Goal: Task Accomplishment & Management: Manage account settings

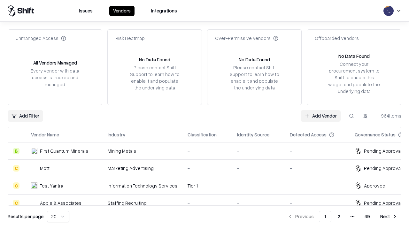
click at [320, 116] on link "Add Vendor" at bounding box center [321, 116] width 40 height 12
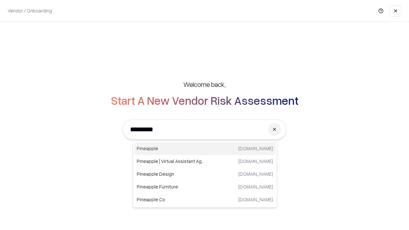
click at [205, 149] on div "Pineapple [DOMAIN_NAME]" at bounding box center [204, 148] width 141 height 13
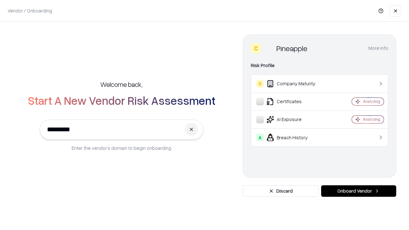
type input "*********"
click at [358, 191] on button "Onboard Vendor" at bounding box center [358, 191] width 75 height 12
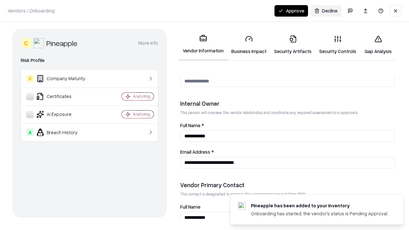
scroll to position [331, 0]
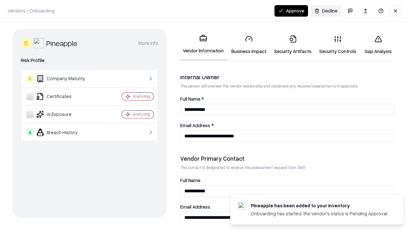
click at [249, 45] on link "Business Impact" at bounding box center [248, 45] width 43 height 30
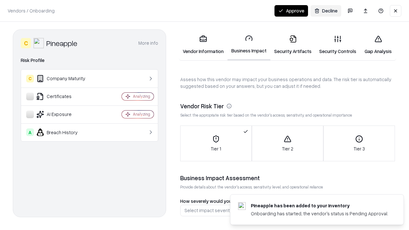
click at [293, 45] on link "Security Artifacts" at bounding box center [292, 45] width 45 height 30
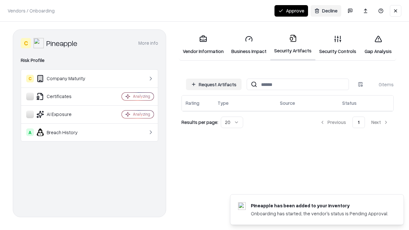
click at [214, 84] on button "Request Artifacts" at bounding box center [214, 85] width 56 height 12
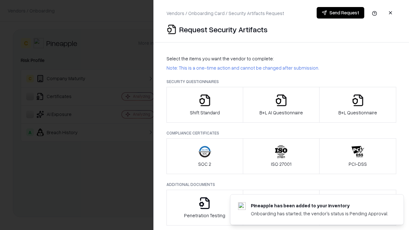
click at [204, 105] on icon "button" at bounding box center [204, 100] width 13 height 13
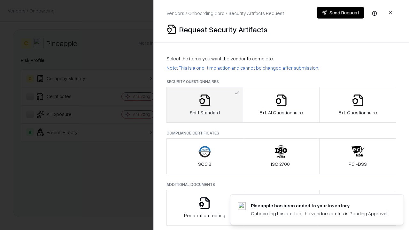
click at [340, 13] on button "Send Request" at bounding box center [341, 13] width 48 height 12
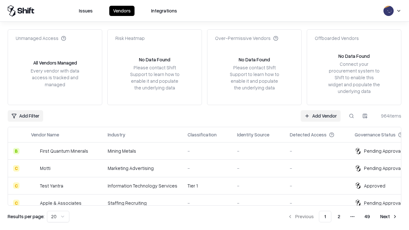
click at [351, 116] on button at bounding box center [352, 116] width 12 height 12
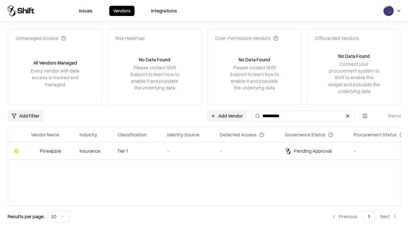
type input "*********"
click at [208, 151] on div "-" at bounding box center [188, 151] width 42 height 7
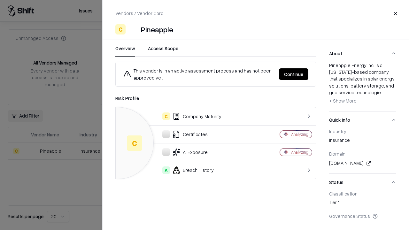
click at [294, 74] on button "Continue" at bounding box center [293, 74] width 29 height 12
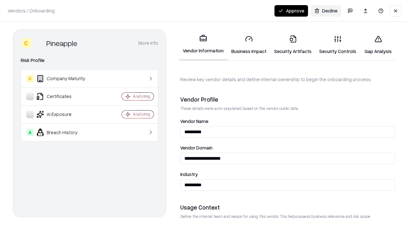
click at [293, 45] on link "Security Artifacts" at bounding box center [292, 45] width 45 height 30
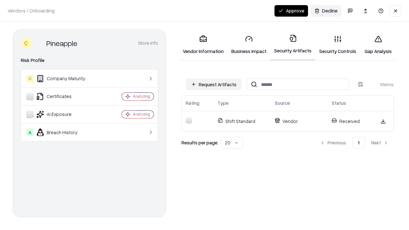
click at [291, 11] on button "Approve" at bounding box center [291, 11] width 34 height 12
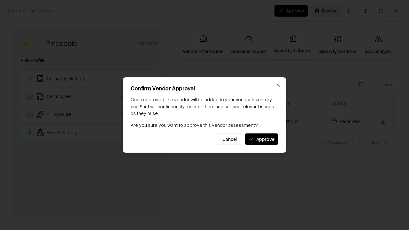
click at [261, 139] on button "Approve" at bounding box center [262, 139] width 34 height 12
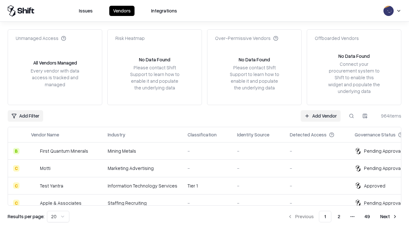
type input "*********"
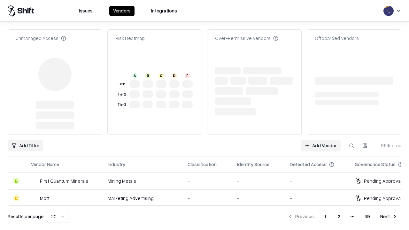
click at [320, 140] on link "Add Vendor" at bounding box center [321, 146] width 40 height 12
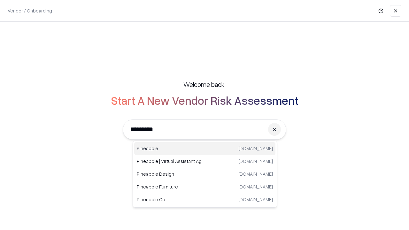
click at [205, 149] on div "Pineapple [DOMAIN_NAME]" at bounding box center [204, 148] width 141 height 13
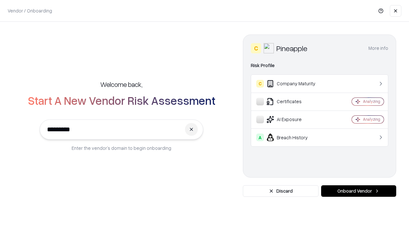
type input "*********"
click at [358, 191] on button "Onboard Vendor" at bounding box center [358, 191] width 75 height 12
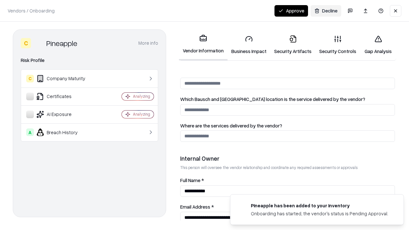
scroll to position [331, 0]
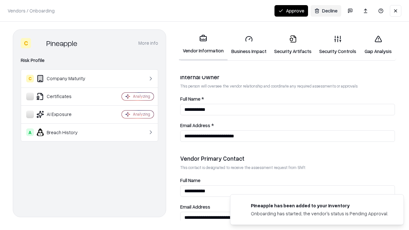
click at [291, 11] on button "Approve" at bounding box center [291, 11] width 34 height 12
